Goal: Information Seeking & Learning: Understand process/instructions

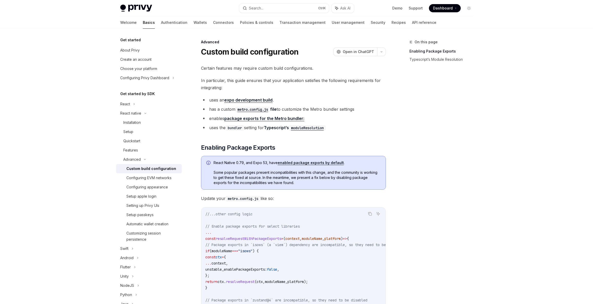
scroll to position [272, 0]
click at [298, 5] on button "Search... Ctrl K" at bounding box center [284, 8] width 90 height 9
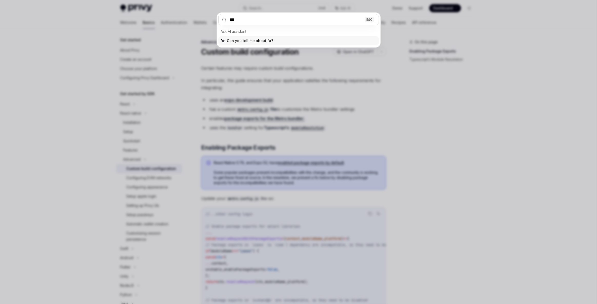
type input "****"
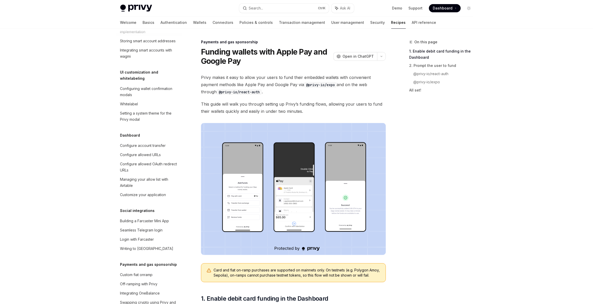
click at [217, 93] on code "@privy-io/react-auth" at bounding box center [239, 92] width 45 height 6
drag, startPoint x: 213, startPoint y: 93, endPoint x: 257, endPoint y: 91, distance: 43.6
click at [257, 91] on span "Privy makes it easy to allow your users to fund their embedded wallets with con…" at bounding box center [293, 85] width 185 height 22
click at [257, 104] on span "This guide will walk you through setting up Privy’s funding flows, allowing you…" at bounding box center [293, 108] width 185 height 14
click at [437, 86] on link "All set!" at bounding box center [443, 90] width 68 height 8
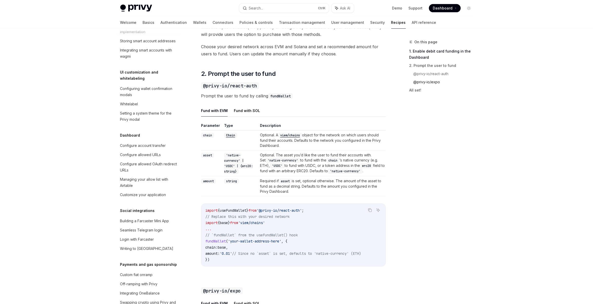
click at [434, 82] on link "@privy-io/expo" at bounding box center [446, 82] width 64 height 8
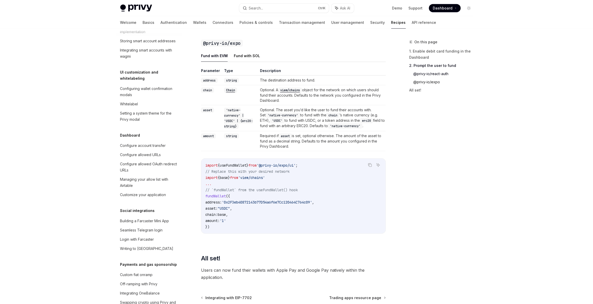
scroll to position [556, 0]
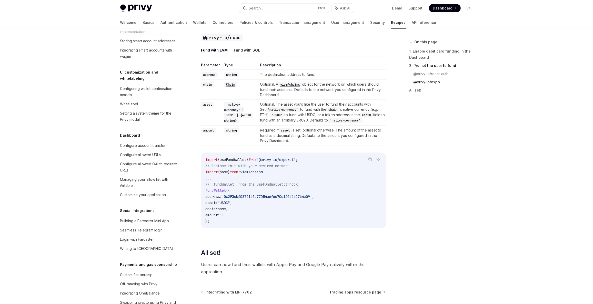
click at [242, 56] on button "Fund with SOL" at bounding box center [247, 50] width 26 height 12
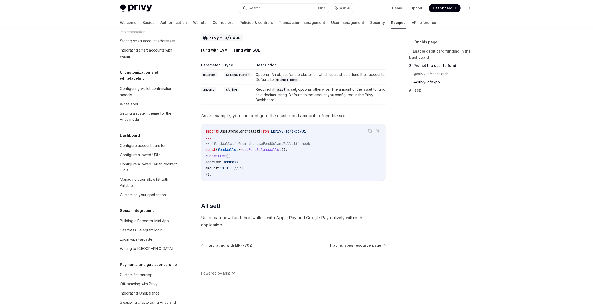
click at [239, 134] on span "useFundSolanaWallet" at bounding box center [239, 131] width 39 height 5
click at [242, 134] on span "useFundSolanaWallet" at bounding box center [239, 131] width 39 height 5
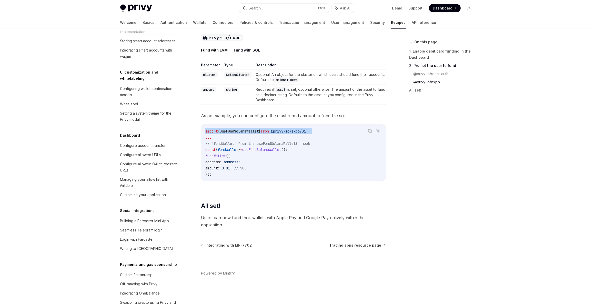
click at [242, 134] on span "useFundSolanaWallet" at bounding box center [239, 131] width 39 height 5
click at [246, 134] on span "useFundSolanaWallet" at bounding box center [239, 131] width 39 height 5
click at [261, 134] on span "}" at bounding box center [260, 131] width 2 height 5
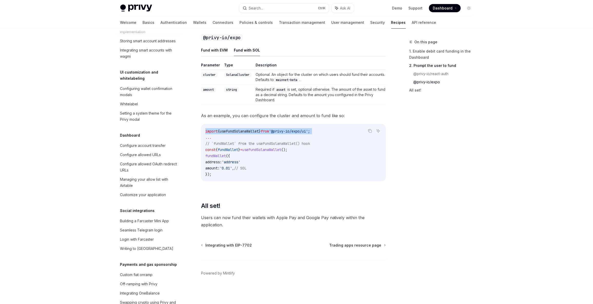
click at [261, 134] on span "}" at bounding box center [260, 131] width 2 height 5
click at [308, 134] on span "'@privy-io/expo/ui'" at bounding box center [288, 131] width 39 height 5
click at [283, 134] on span "'@privy-io/expo/ui'" at bounding box center [288, 131] width 39 height 5
drag, startPoint x: 283, startPoint y: 137, endPoint x: 324, endPoint y: 136, distance: 41.1
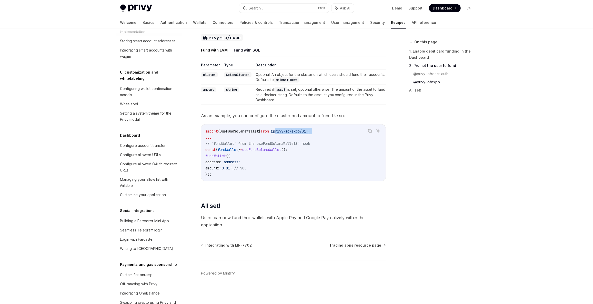
click at [324, 136] on code "import { useFundSolanaWallet } from '@privy-io/expo/ui' ; ... // `fundWallet` f…" at bounding box center [293, 152] width 176 height 49
click at [322, 136] on code "import { useFundSolanaWallet } from '@privy-io/expo/ui' ; ... // `fundWallet` f…" at bounding box center [293, 152] width 176 height 49
click at [299, 134] on span "'@privy-io/expo/ui'" at bounding box center [288, 131] width 39 height 5
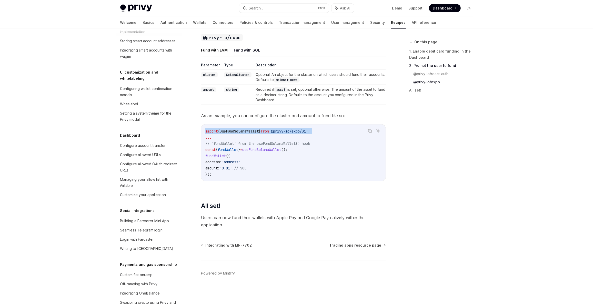
click at [299, 134] on span "'@privy-io/expo/ui'" at bounding box center [288, 131] width 39 height 5
click at [287, 173] on code "import { useFundSolanaWallet } from '@privy-io/expo/ui' ; ... // `fundWallet` f…" at bounding box center [293, 152] width 176 height 49
click at [275, 158] on code "import { useFundSolanaWallet } from '@privy-io/expo/ui' ; ... // `fundWallet` f…" at bounding box center [293, 152] width 176 height 49
click at [276, 152] on span "useFundSolanaWallet" at bounding box center [261, 149] width 39 height 5
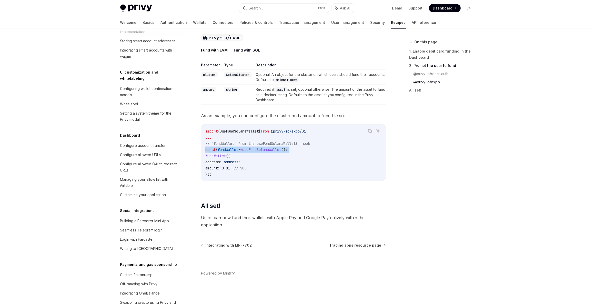
click at [276, 152] on span "useFundSolanaWallet" at bounding box center [261, 149] width 39 height 5
drag, startPoint x: 214, startPoint y: 179, endPoint x: 206, endPoint y: 153, distance: 26.8
click at [271, 160] on code "import { useFundSolanaWallet } from '@privy-io/expo/ui' ; ... // `fundWallet` f…" at bounding box center [293, 152] width 176 height 49
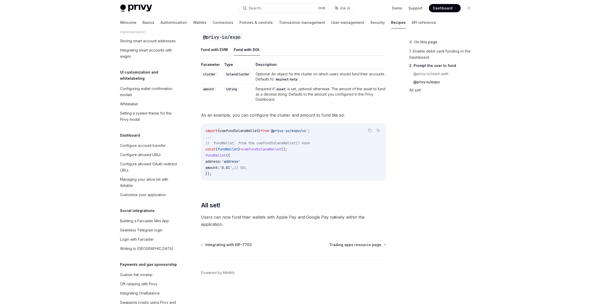
click at [240, 220] on span "Users can now fund their wallets with Apple Pay and Google Pay natively within …" at bounding box center [293, 221] width 185 height 14
click at [232, 166] on span "'0.01'" at bounding box center [226, 167] width 12 height 5
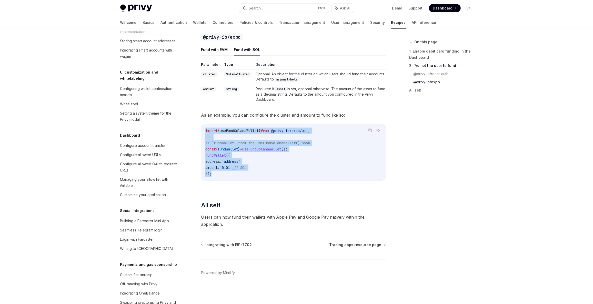
drag, startPoint x: 220, startPoint y: 172, endPoint x: 207, endPoint y: 135, distance: 40.0
click at [203, 128] on div "import { useFundSolanaWallet } from '@privy-io/expo/ui' ; ... // `fundWallet` f…" at bounding box center [293, 152] width 184 height 56
click at [267, 163] on code "import { useFundSolanaWallet } from '@privy-io/expo/ui' ; ... // `fundWallet` f…" at bounding box center [293, 152] width 176 height 49
drag, startPoint x: 203, startPoint y: 142, endPoint x: 198, endPoint y: 130, distance: 12.3
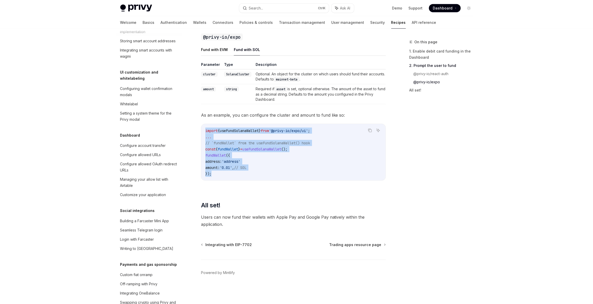
click at [223, 135] on code "import { useFundSolanaWallet } from '@privy-io/expo/ui' ; ... // `fundWallet` f…" at bounding box center [293, 152] width 176 height 49
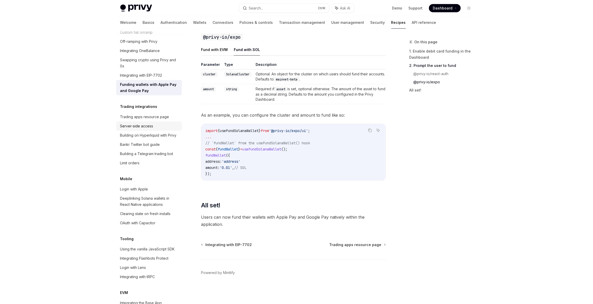
scroll to position [704, 0]
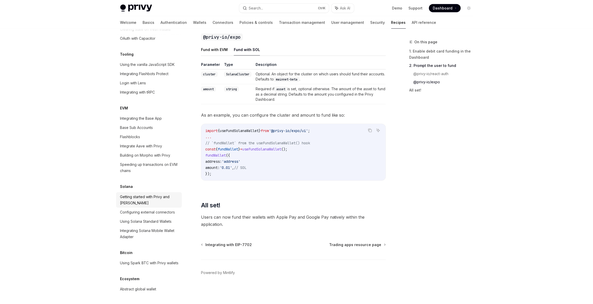
click at [164, 194] on div "Getting started with Privy and [PERSON_NAME]" at bounding box center [149, 200] width 58 height 12
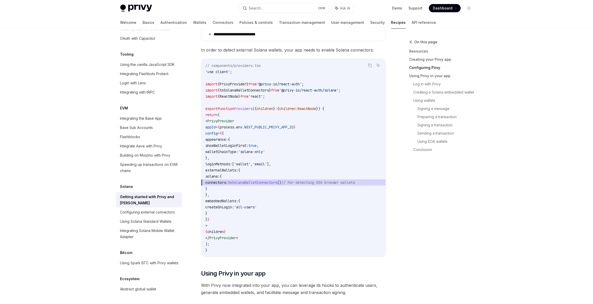
scroll to position [233, 0]
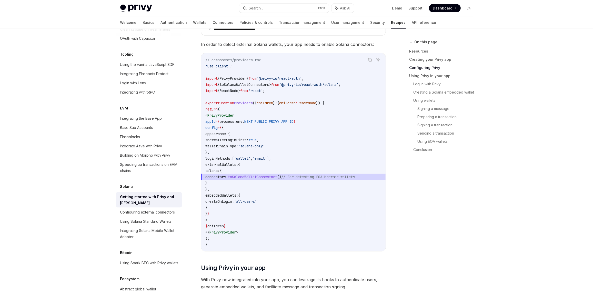
click at [283, 179] on span "connectors: toSolanaWalletConnectors () // For detecting EOA browser wallets" at bounding box center [293, 177] width 176 height 6
click at [284, 179] on span "connectors: toSolanaWalletConnectors () // For detecting EOA browser wallets" at bounding box center [293, 177] width 176 height 6
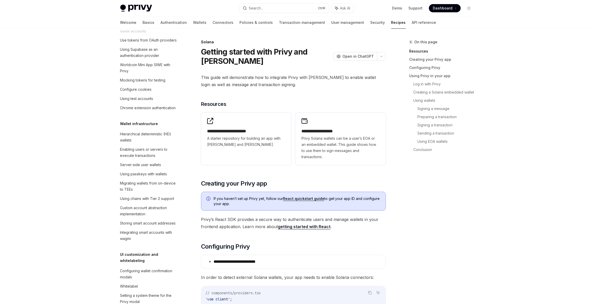
scroll to position [0, 0]
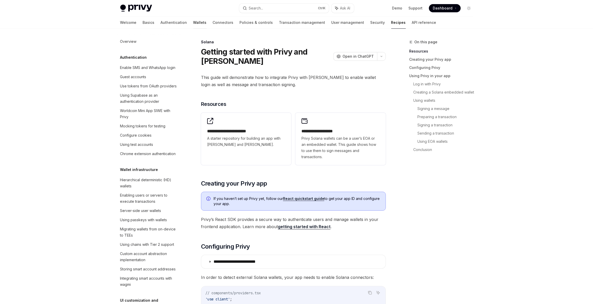
click at [193, 25] on link "Wallets" at bounding box center [199, 22] width 13 height 12
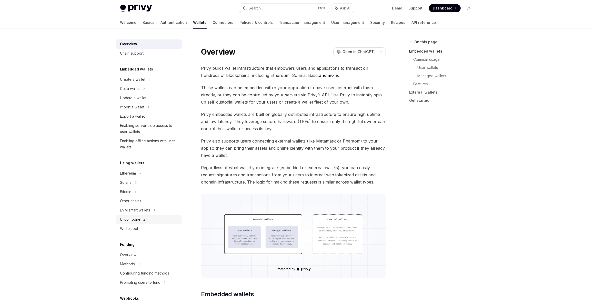
click at [137, 217] on div "UI components" at bounding box center [132, 219] width 25 height 6
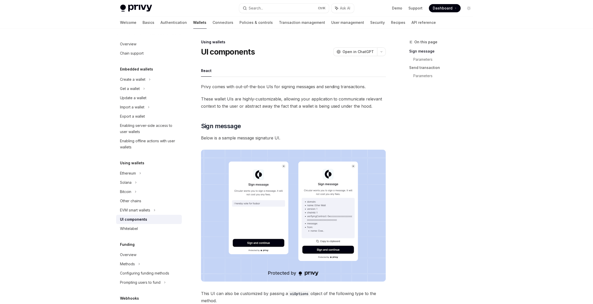
click at [132, 14] on div "Privy Docs home page Search... Ctrl K Ask AI Demo Support Dashboard Dashboard S…" at bounding box center [296, 8] width 353 height 16
click at [140, 10] on img at bounding box center [136, 8] width 32 height 7
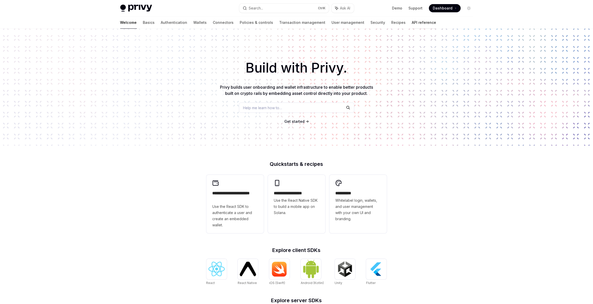
click at [412, 23] on link "API reference" at bounding box center [424, 22] width 24 height 12
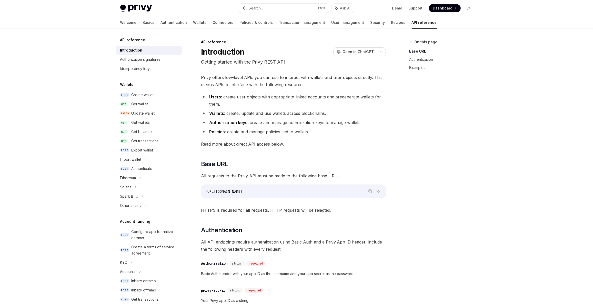
click at [139, 6] on img at bounding box center [136, 8] width 32 height 7
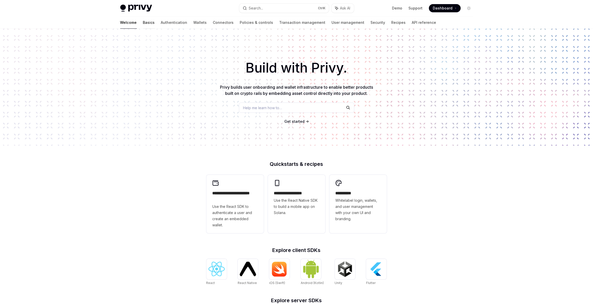
click at [143, 24] on link "Basics" at bounding box center [149, 22] width 12 height 12
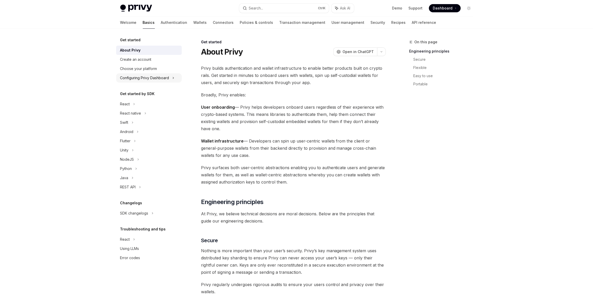
drag, startPoint x: 139, startPoint y: 71, endPoint x: 153, endPoint y: 73, distance: 13.8
type textarea "*"
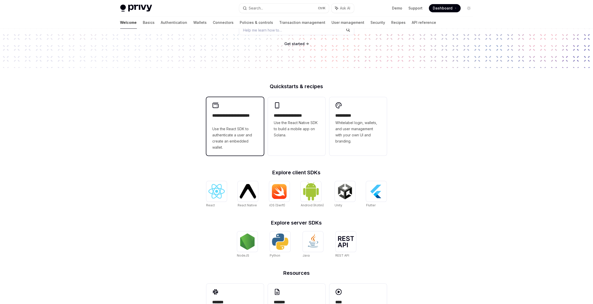
scroll to position [115, 0]
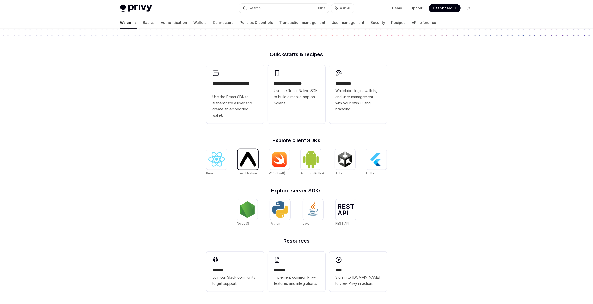
click at [255, 157] on img at bounding box center [248, 159] width 16 height 15
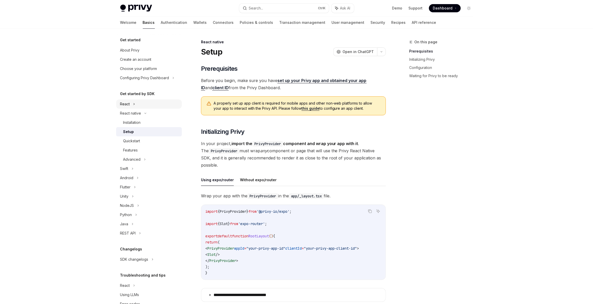
drag, startPoint x: 125, startPoint y: 103, endPoint x: 127, endPoint y: 102, distance: 2.8
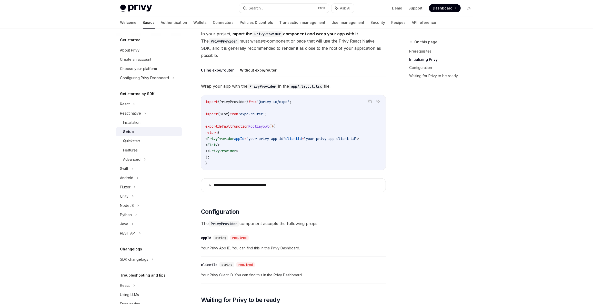
scroll to position [116, 0]
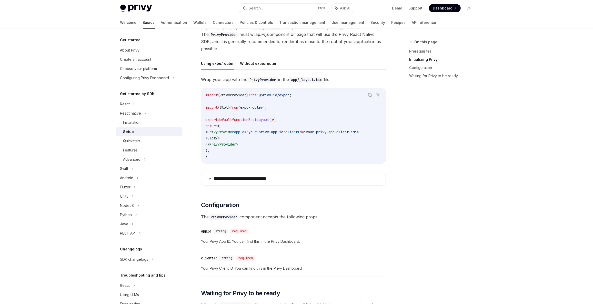
click at [252, 125] on code "import { PrivyProvider } from '@privy-io/expo' ; import { Slot } from 'expo-rou…" at bounding box center [293, 126] width 176 height 68
click at [253, 65] on button "Without expo/router" at bounding box center [258, 63] width 37 height 12
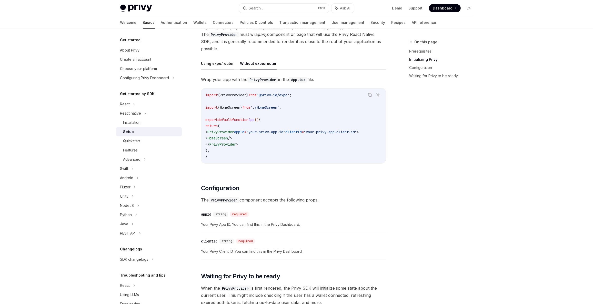
click at [227, 63] on button "Using expo/router" at bounding box center [217, 63] width 33 height 12
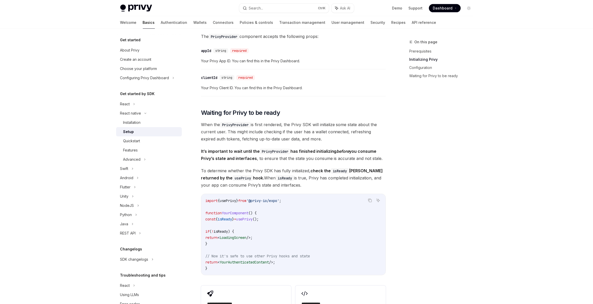
scroll to position [397, 0]
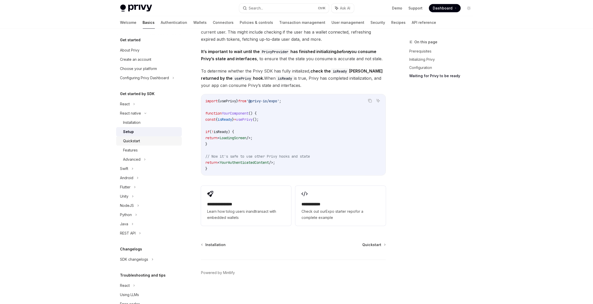
click at [152, 142] on div "Quickstart" at bounding box center [150, 141] width 55 height 6
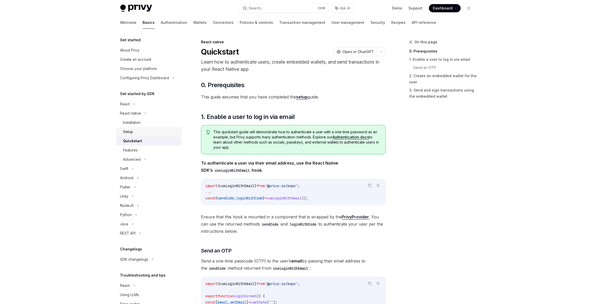
click at [155, 132] on div "Setup" at bounding box center [150, 132] width 55 height 6
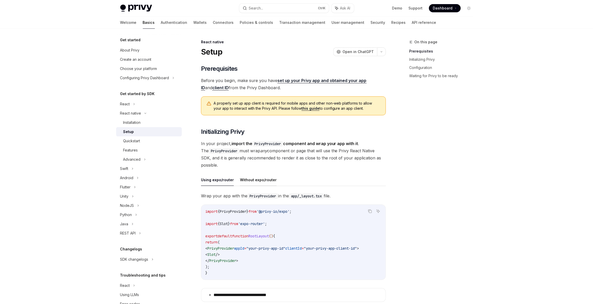
click at [264, 177] on button "Without expo/router" at bounding box center [258, 180] width 37 height 12
click at [209, 179] on button "Using expo/router" at bounding box center [217, 180] width 33 height 12
click at [138, 122] on div "Installation" at bounding box center [131, 122] width 17 height 6
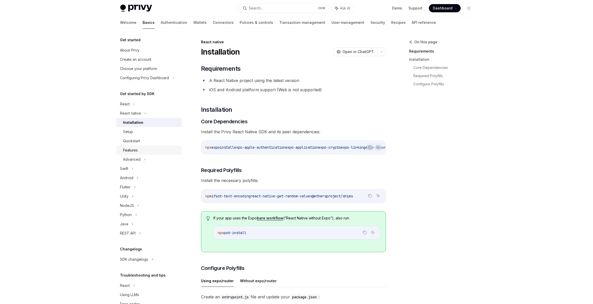
click at [144, 148] on div "Features" at bounding box center [150, 150] width 55 height 6
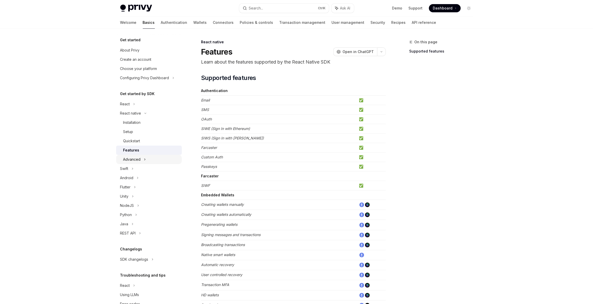
click at [146, 156] on div "Advanced" at bounding box center [149, 159] width 66 height 9
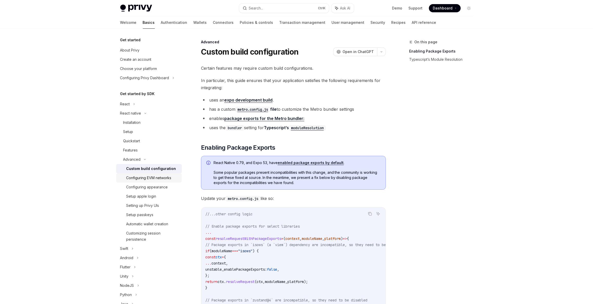
click at [146, 179] on div "Configuring EVM networks" at bounding box center [148, 178] width 45 height 6
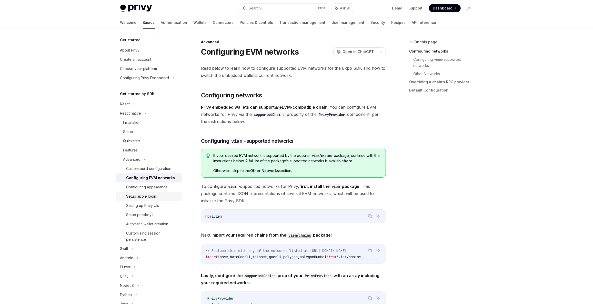
click at [163, 198] on div "Setup apple login" at bounding box center [152, 196] width 52 height 6
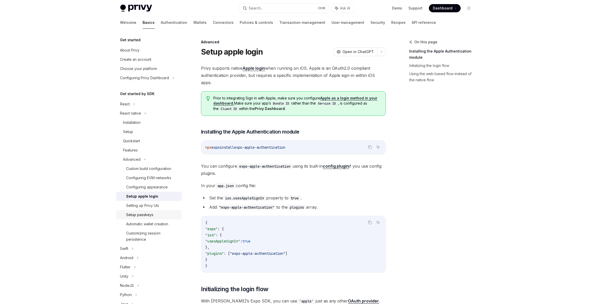
click at [166, 211] on link "Setup passkeys" at bounding box center [149, 214] width 66 height 9
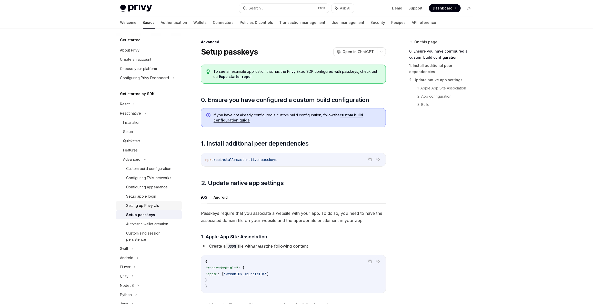
click at [166, 210] on link "Setting up Privy UIs" at bounding box center [149, 205] width 66 height 9
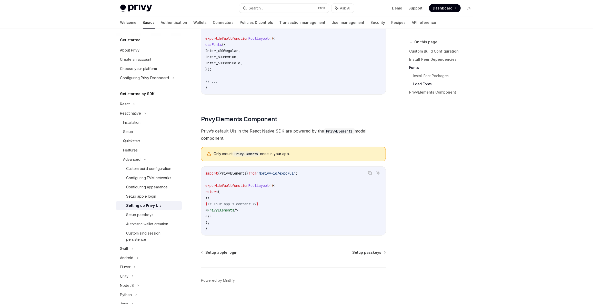
scroll to position [299, 0]
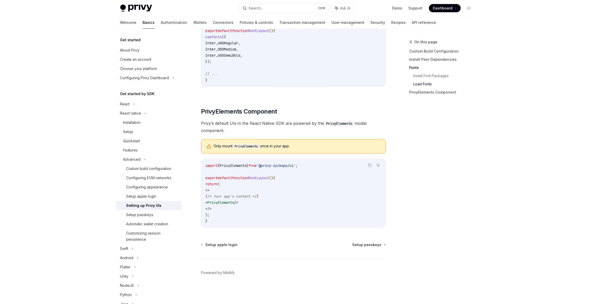
click at [242, 146] on code "PrivyElements" at bounding box center [246, 146] width 27 height 5
click at [241, 161] on div "import { PrivyElements } from '@privy-io/expo/ui' ; export default function Roo…" at bounding box center [293, 193] width 184 height 69
click at [240, 163] on span "PrivyElements" at bounding box center [233, 165] width 27 height 5
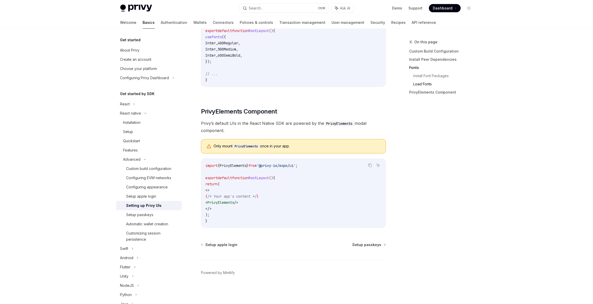
click at [234, 202] on span "PrivyElements" at bounding box center [220, 202] width 27 height 5
click at [234, 204] on span "PrivyElements" at bounding box center [220, 202] width 27 height 5
click at [234, 203] on span "PrivyElements" at bounding box center [220, 202] width 27 height 5
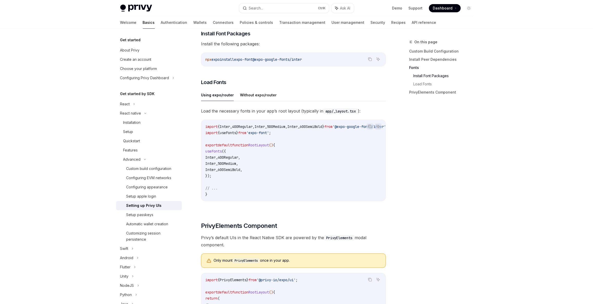
scroll to position [0, 34]
click at [318, 128] on span "'@expo-google-fonts/inter'" at bounding box center [344, 126] width 53 height 5
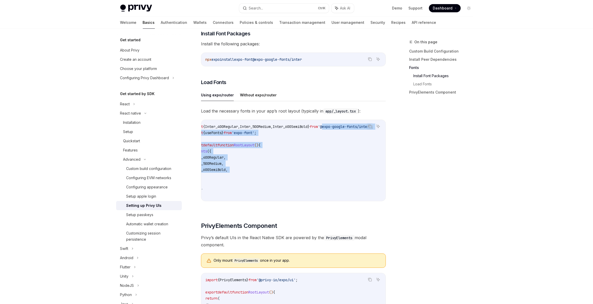
drag, startPoint x: 316, startPoint y: 128, endPoint x: 249, endPoint y: 174, distance: 81.6
click at [249, 174] on code "import { Inter_400Regular , Inter_500Medium , Inter_600SemiBold } from '@expo-g…" at bounding box center [288, 161] width 195 height 74
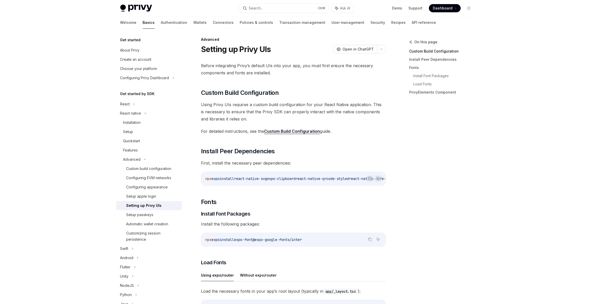
scroll to position [0, 0]
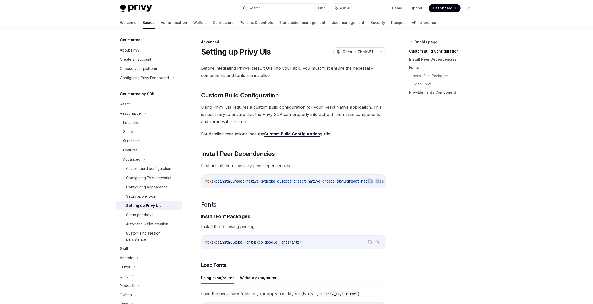
click at [294, 136] on link "Custom Build Configuration" at bounding box center [292, 133] width 56 height 5
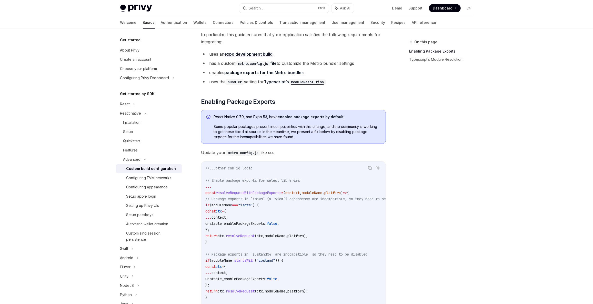
scroll to position [33, 0]
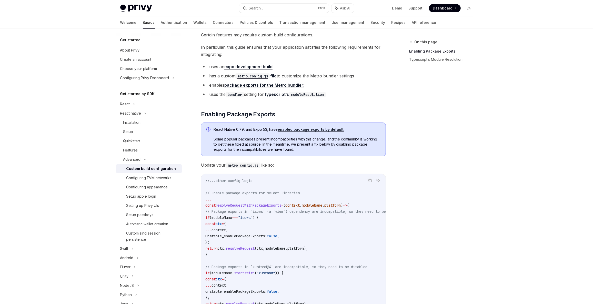
click at [141, 4] on div "Privy Docs home page Search... Ctrl K Ask AI Demo Support Dashboard Dashboard S…" at bounding box center [296, 8] width 353 height 16
click at [138, 6] on img at bounding box center [136, 8] width 32 height 7
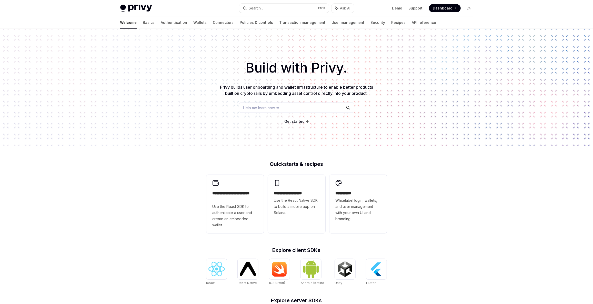
click at [138, 6] on img at bounding box center [136, 8] width 32 height 7
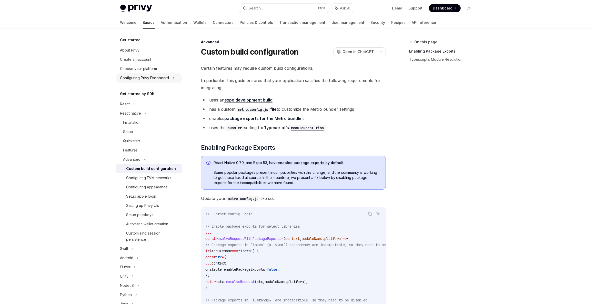
click at [165, 78] on div "Configuring Privy Dashboard" at bounding box center [144, 78] width 49 height 6
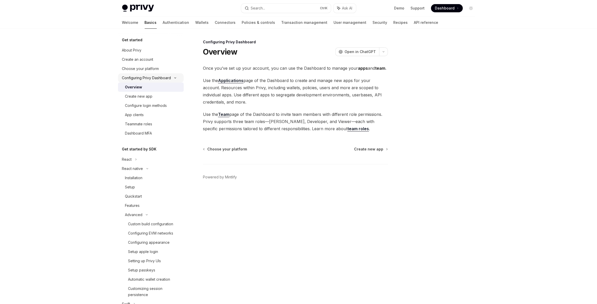
click at [172, 76] on div "Configuring Privy Dashboard" at bounding box center [151, 77] width 66 height 9
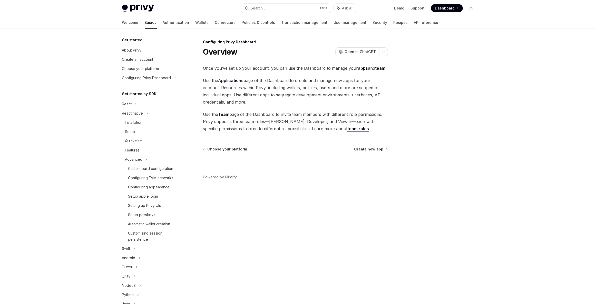
drag, startPoint x: 207, startPoint y: 92, endPoint x: 214, endPoint y: 89, distance: 6.9
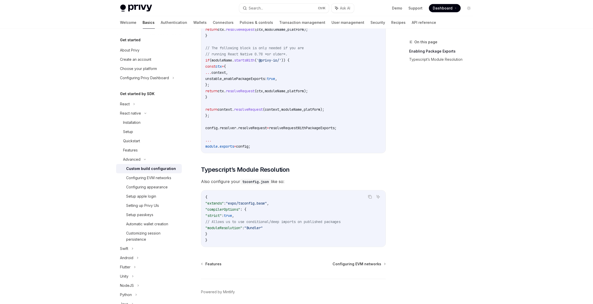
scroll to position [383, 0]
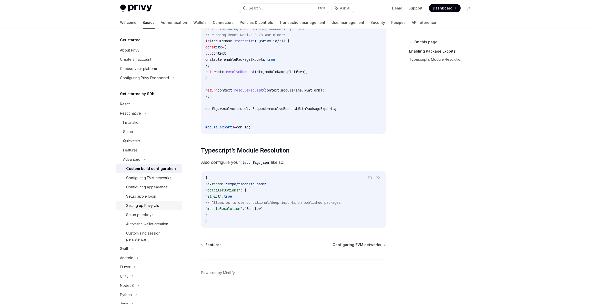
click at [145, 203] on div "Setting up Privy UIs" at bounding box center [142, 206] width 33 height 6
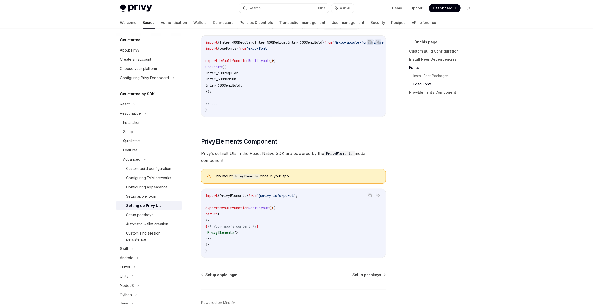
scroll to position [260, 0]
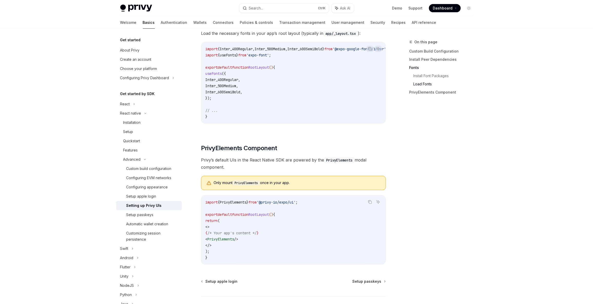
click at [238, 184] on code "PrivyElements" at bounding box center [246, 182] width 27 height 5
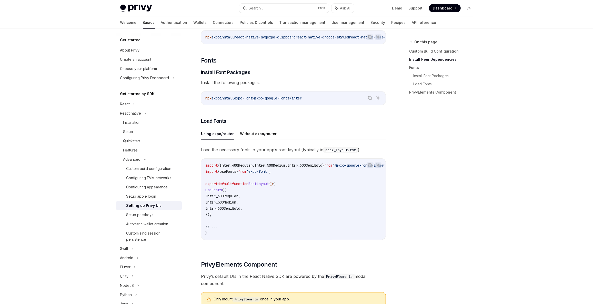
scroll to position [0, 0]
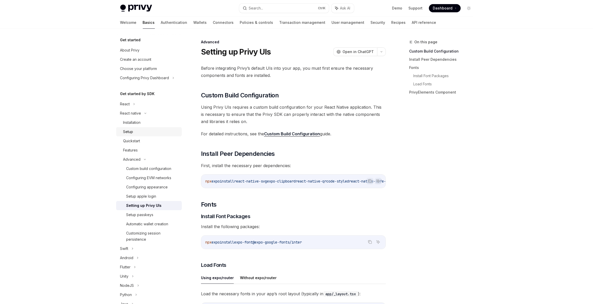
click at [133, 130] on div "Setup" at bounding box center [128, 132] width 10 height 6
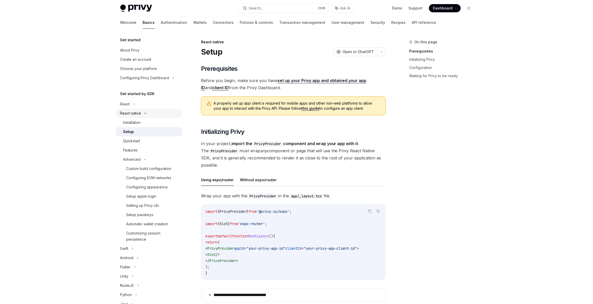
click at [140, 117] on div "React native" at bounding box center [149, 113] width 66 height 9
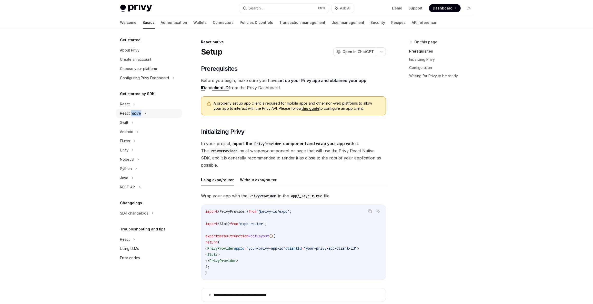
click at [140, 117] on div "React native" at bounding box center [149, 113] width 66 height 9
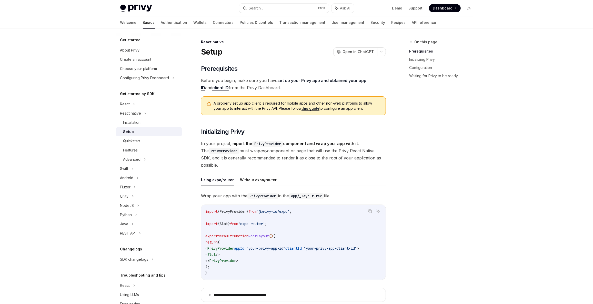
click at [371, 28] on div at bounding box center [378, 28] width 15 height 1
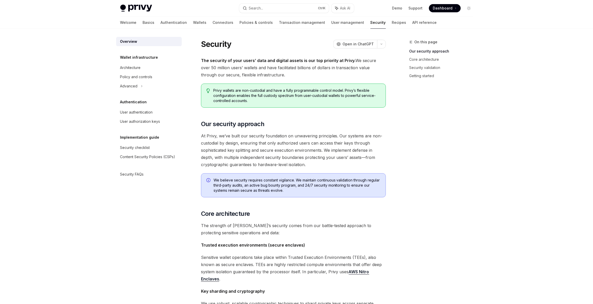
click at [302, 21] on div "Welcome Basics Authentication Wallets Connectors Policies & controls Transactio…" at bounding box center [278, 22] width 317 height 12
click at [279, 25] on link "Transaction management" at bounding box center [302, 22] width 46 height 12
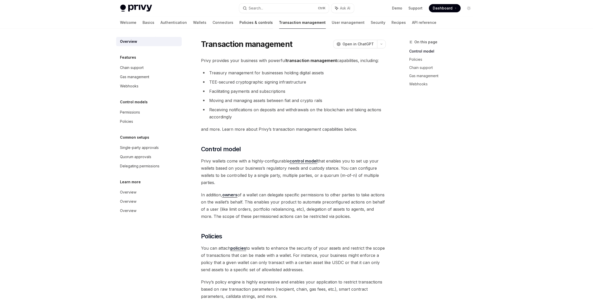
click at [240, 27] on link "Policies & controls" at bounding box center [256, 22] width 33 height 12
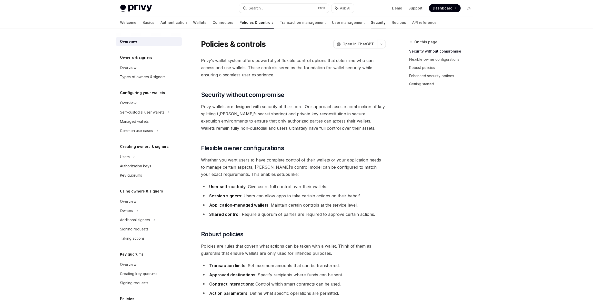
click at [371, 25] on link "Security" at bounding box center [378, 22] width 15 height 12
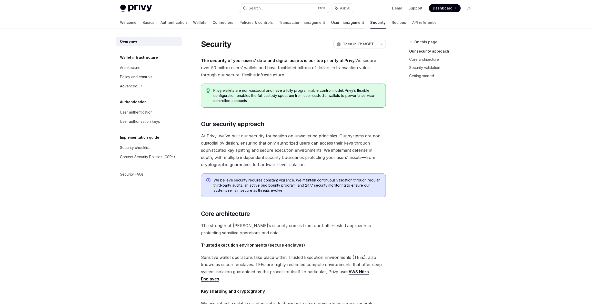
click at [332, 27] on link "User management" at bounding box center [348, 22] width 33 height 12
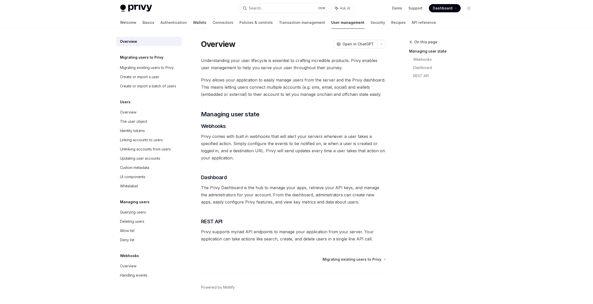
click at [193, 25] on link "Wallets" at bounding box center [199, 22] width 13 height 12
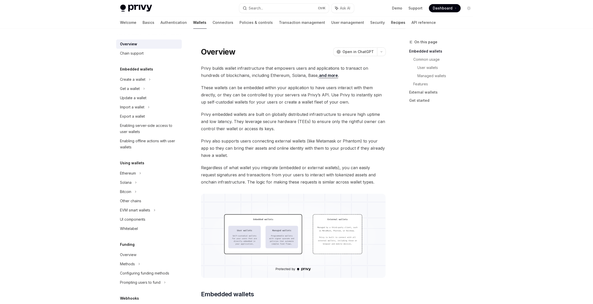
click at [391, 24] on link "Recipes" at bounding box center [398, 22] width 14 height 12
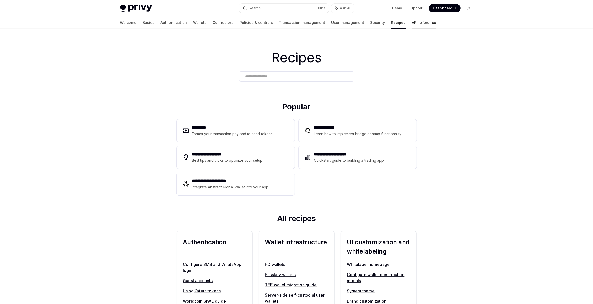
click at [412, 23] on link "API reference" at bounding box center [424, 22] width 24 height 12
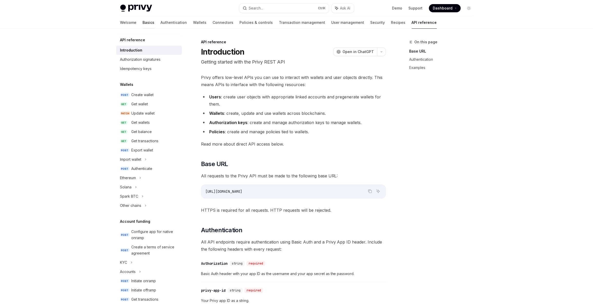
click at [143, 23] on link "Basics" at bounding box center [149, 22] width 12 height 12
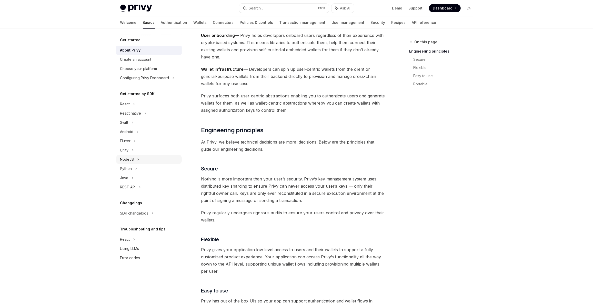
scroll to position [78, 0]
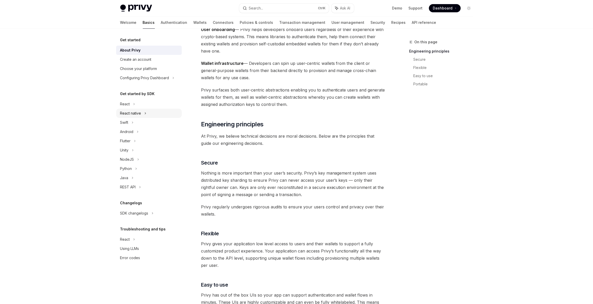
click at [139, 113] on div "React native" at bounding box center [130, 113] width 21 height 6
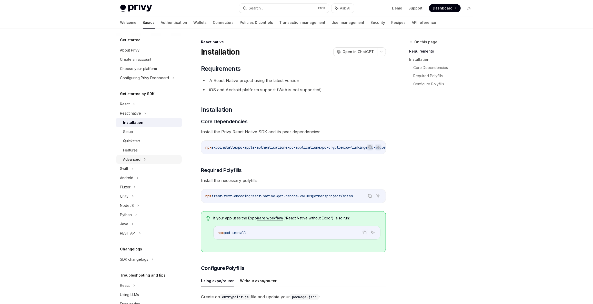
click at [145, 157] on div "Advanced" at bounding box center [149, 159] width 66 height 9
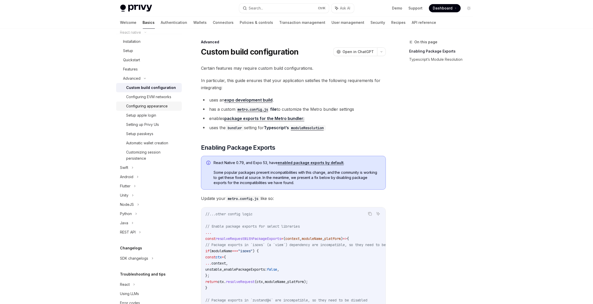
scroll to position [95, 0]
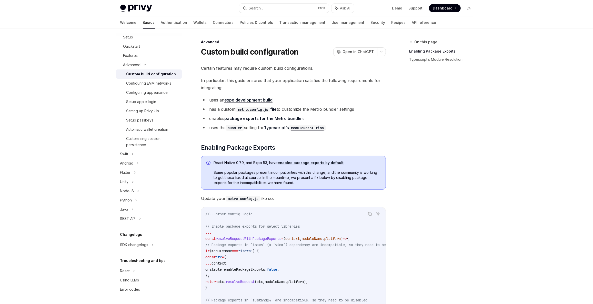
drag, startPoint x: 268, startPoint y: 14, endPoint x: 275, endPoint y: 9, distance: 8.0
click at [270, 13] on div "Privy Docs home page Search... Ctrl K Ask AI Demo Support Dashboard Dashboard S…" at bounding box center [296, 8] width 353 height 16
click at [275, 9] on button "Search... Ctrl K" at bounding box center [284, 8] width 90 height 9
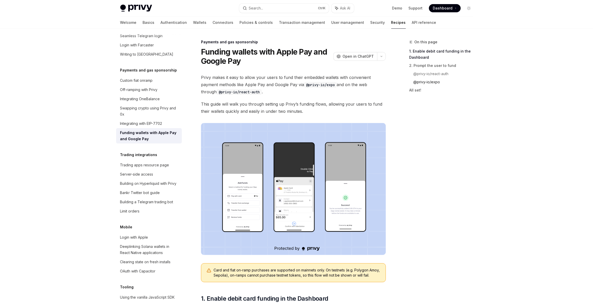
click at [425, 79] on link "@privy-io/expo" at bounding box center [446, 82] width 64 height 8
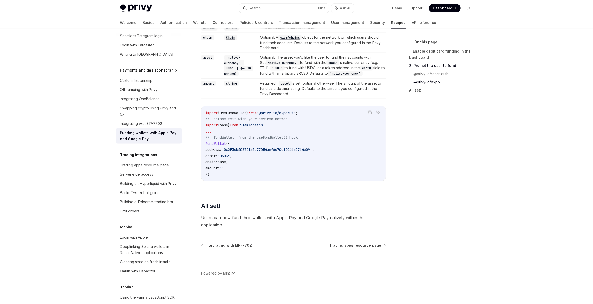
scroll to position [607, 0]
drag, startPoint x: 214, startPoint y: 173, endPoint x: 222, endPoint y: 150, distance: 24.4
click at [214, 173] on code "import { useFundWallet } from '@privy-io/expo/ui' ; // Replace this with your d…" at bounding box center [293, 143] width 176 height 68
click at [226, 127] on span "base" at bounding box center [224, 124] width 8 height 5
click at [223, 156] on span ""USDC"" at bounding box center [224, 155] width 12 height 5
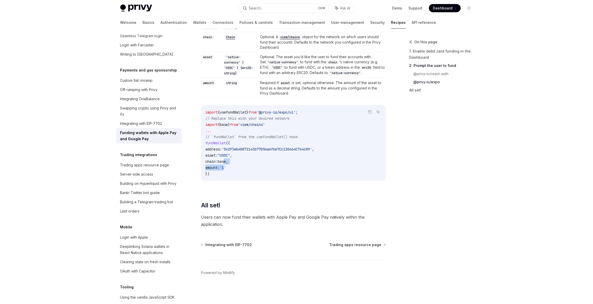
click at [229, 165] on code "import { useFundWallet } from '@privy-io/expo/ui' ; // Replace this with your d…" at bounding box center [293, 143] width 176 height 68
click at [226, 163] on span "base" at bounding box center [222, 161] width 8 height 5
click at [230, 115] on span "useFundWallet" at bounding box center [233, 112] width 27 height 5
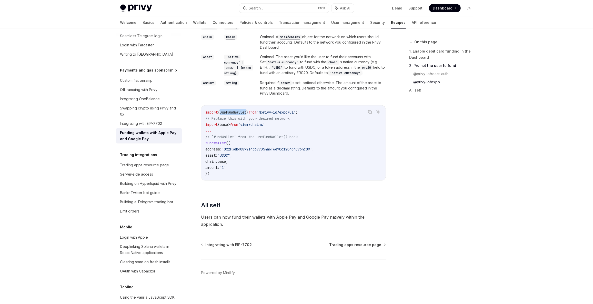
click at [230, 115] on span "useFundWallet" at bounding box center [233, 112] width 27 height 5
click at [274, 132] on code "import { useFundWallet } from '@privy-io/expo/ui' ; // Replace this with your d…" at bounding box center [293, 143] width 176 height 68
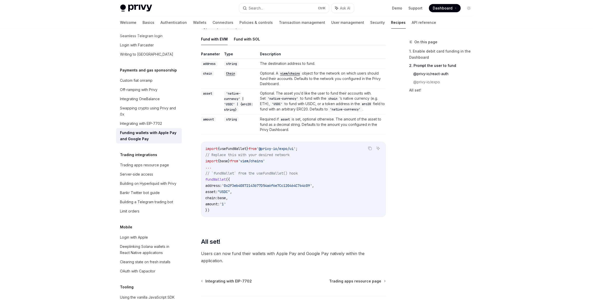
scroll to position [529, 0]
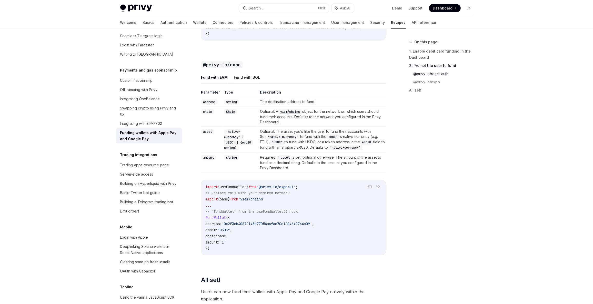
click at [240, 83] on button "Fund with SOL" at bounding box center [247, 77] width 26 height 12
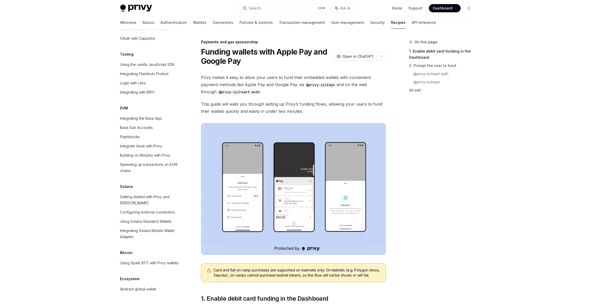
scroll to position [704, 0]
drag, startPoint x: 147, startPoint y: 188, endPoint x: 154, endPoint y: 186, distance: 7.5
click at [147, 194] on div "Getting started with Privy and [PERSON_NAME]" at bounding box center [149, 200] width 58 height 12
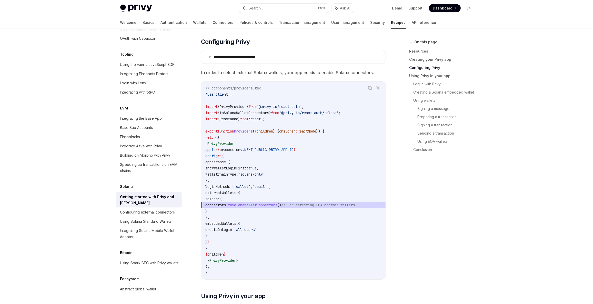
scroll to position [155, 0]
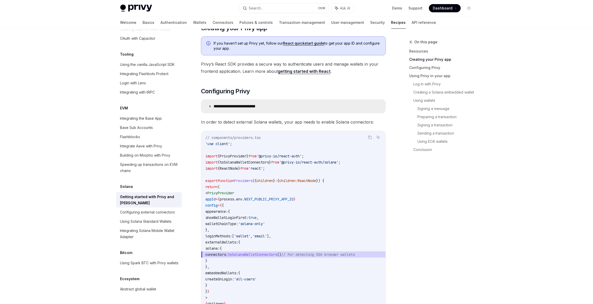
click at [256, 103] on summary "**********" at bounding box center [293, 106] width 184 height 13
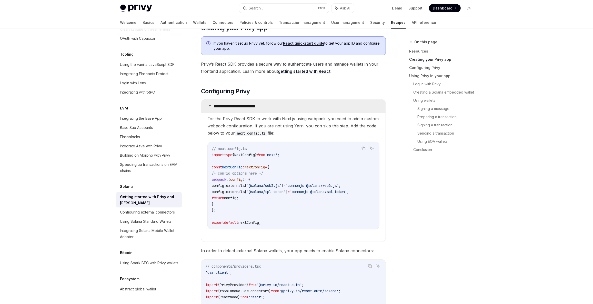
click at [256, 103] on summary "**********" at bounding box center [293, 106] width 184 height 13
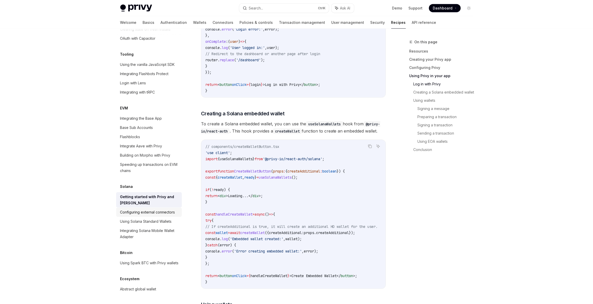
scroll to position [621, 0]
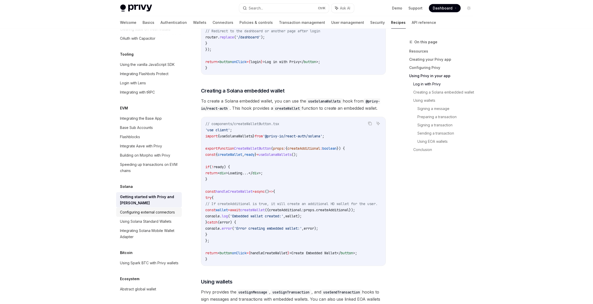
click at [146, 209] on div "Configuring external connectors" at bounding box center [147, 212] width 55 height 6
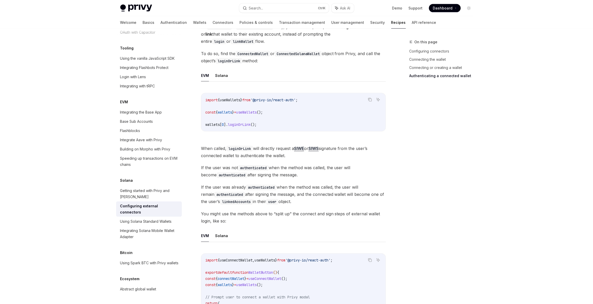
scroll to position [816, 0]
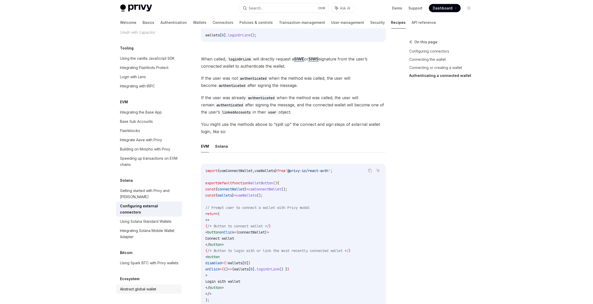
click at [153, 293] on link "Abstract global wallet" at bounding box center [149, 289] width 66 height 9
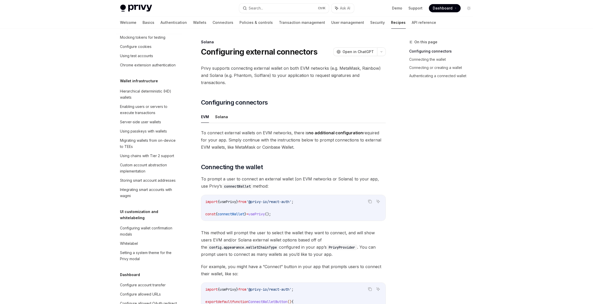
drag, startPoint x: 341, startPoint y: 0, endPoint x: 339, endPoint y: 2, distance: 2.7
click at [340, 1] on div "Privy Docs home page Search... Ctrl K Ask AI Demo Support Dashboard Dashboard S…" at bounding box center [296, 8] width 353 height 16
click at [338, 8] on icon "button" at bounding box center [337, 8] width 4 height 4
click at [588, 36] on button at bounding box center [585, 35] width 7 height 7
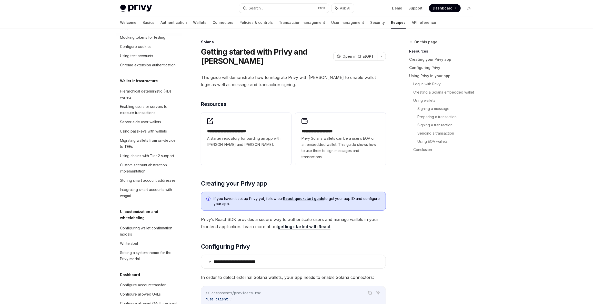
scroll to position [704, 0]
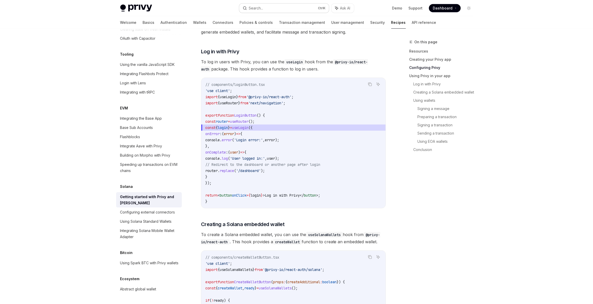
click at [283, 12] on button "Search... Ctrl K" at bounding box center [284, 8] width 90 height 9
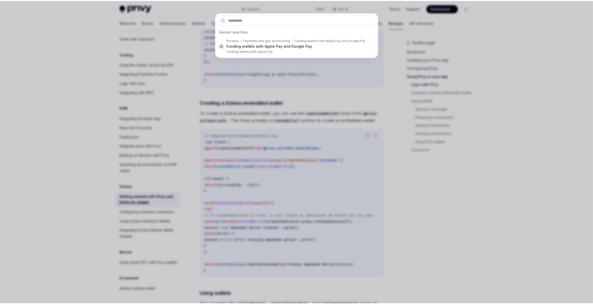
scroll to position [621, 0]
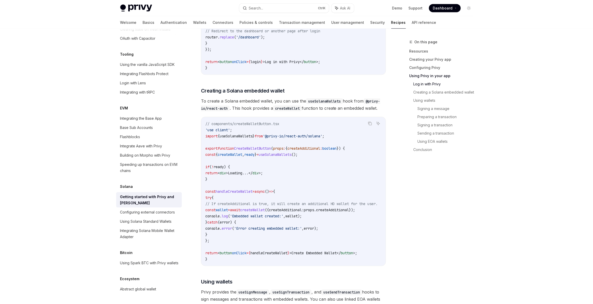
type textarea "*"
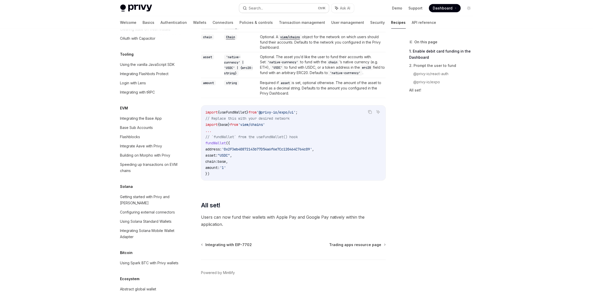
scroll to position [422, 0]
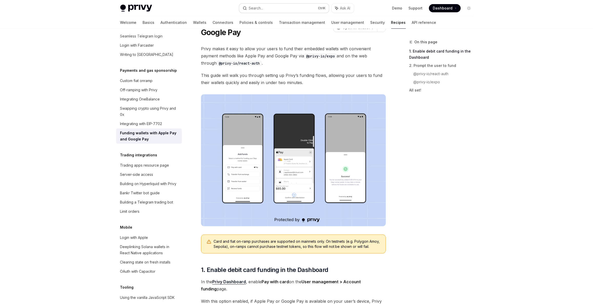
click at [263, 9] on div "Search..." at bounding box center [256, 8] width 14 height 6
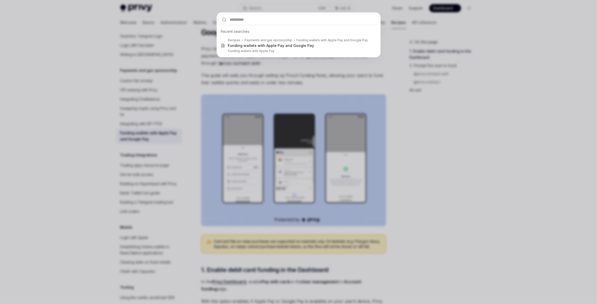
click at [392, 147] on div "Recent searches Recipes Payments and gas sponsorship Funding wallets with Apple…" at bounding box center [298, 152] width 597 height 304
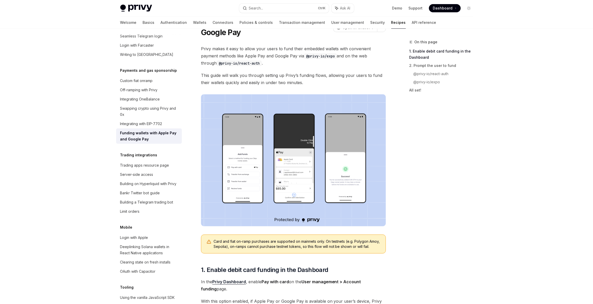
click at [249, 175] on img at bounding box center [293, 160] width 185 height 132
